Goal: Task Accomplishment & Management: Use online tool/utility

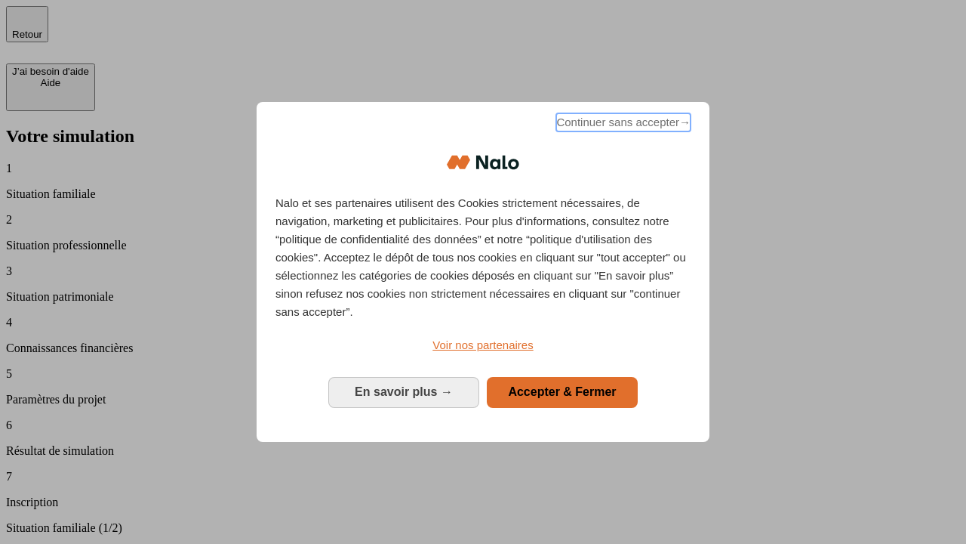
click at [622, 125] on span "Continuer sans accepter →" at bounding box center [623, 122] width 134 height 18
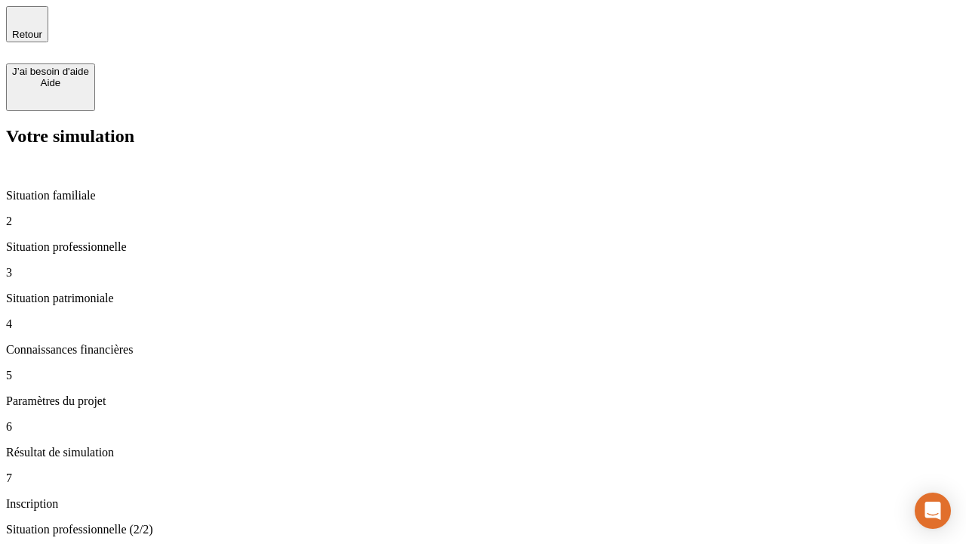
type input "30 000"
type input "1 000"
